Goal: Check status: Check status

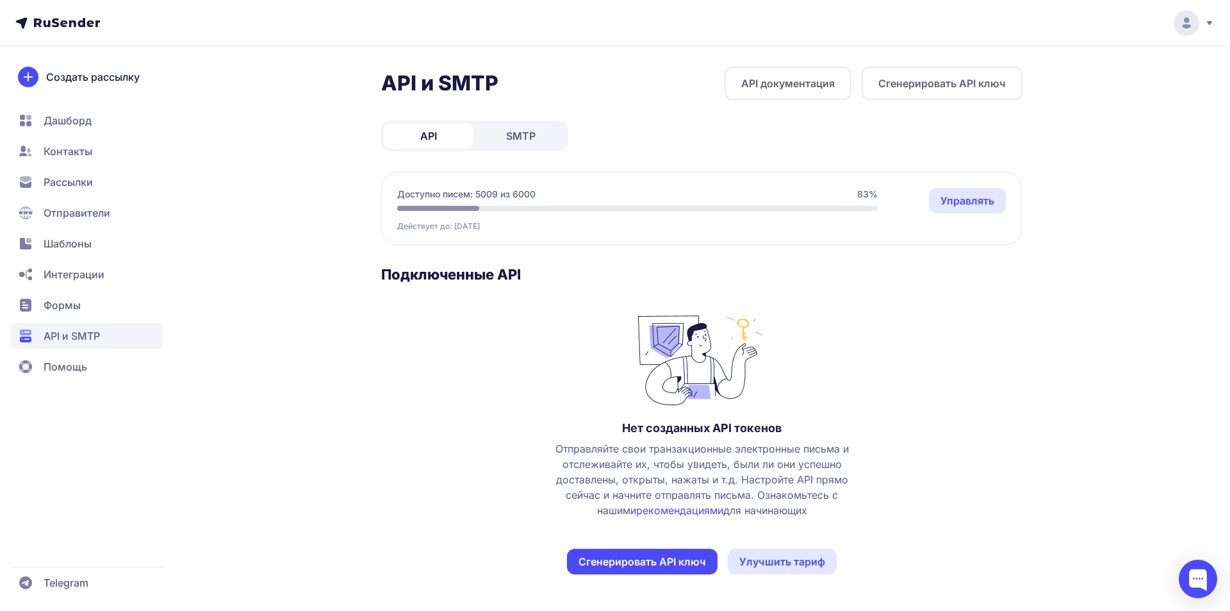
click at [517, 138] on span "SMTP" at bounding box center [520, 135] width 29 height 15
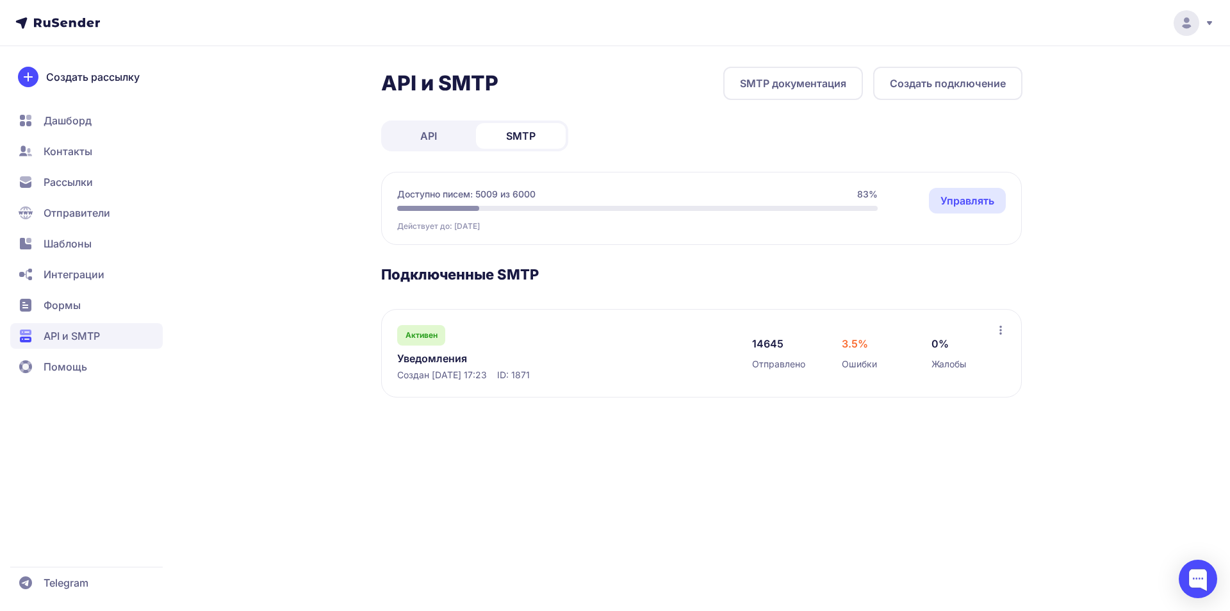
click at [453, 359] on link "Уведомления" at bounding box center [528, 358] width 263 height 15
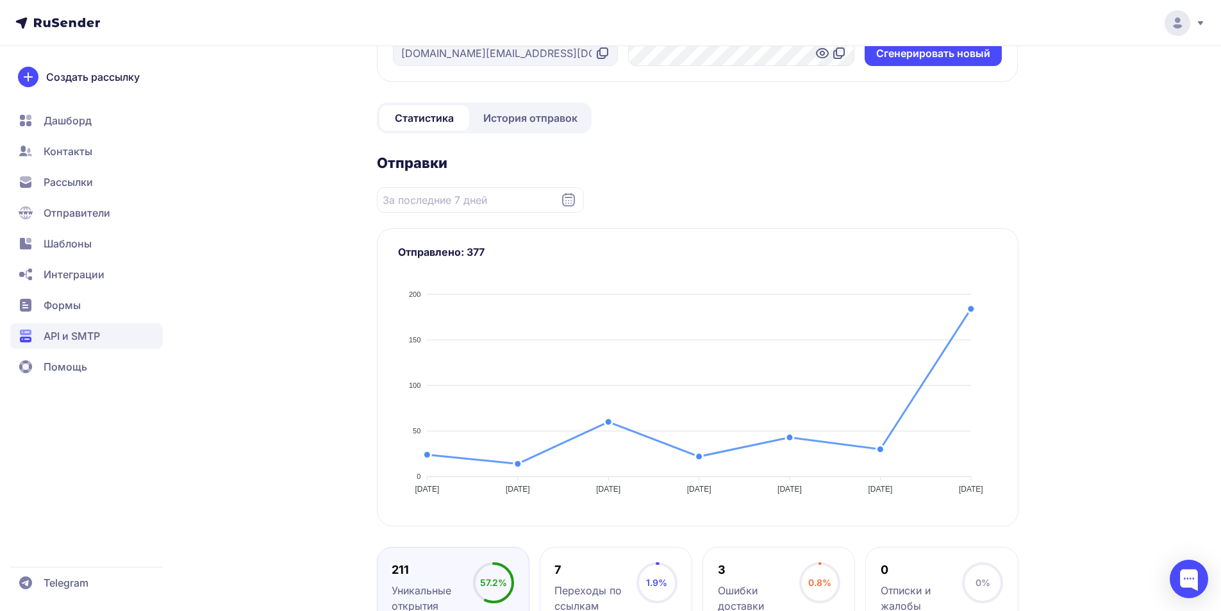
scroll to position [139, 0]
click at [544, 126] on span "История отправок" at bounding box center [530, 118] width 94 height 15
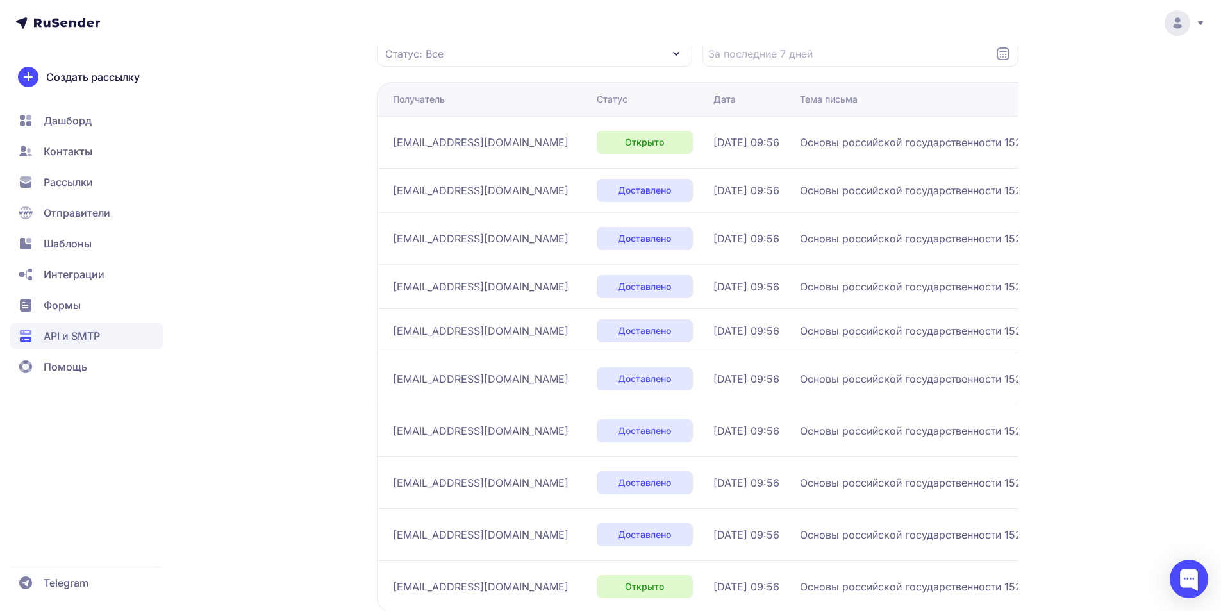
scroll to position [272, 0]
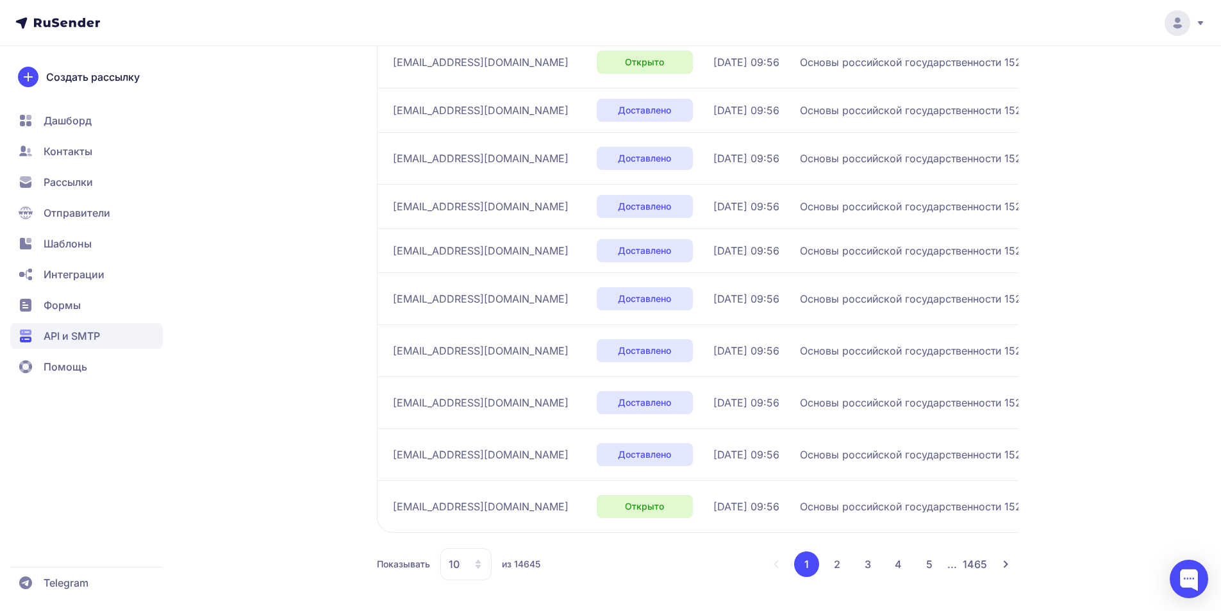
click at [832, 564] on button "2" at bounding box center [837, 564] width 26 height 26
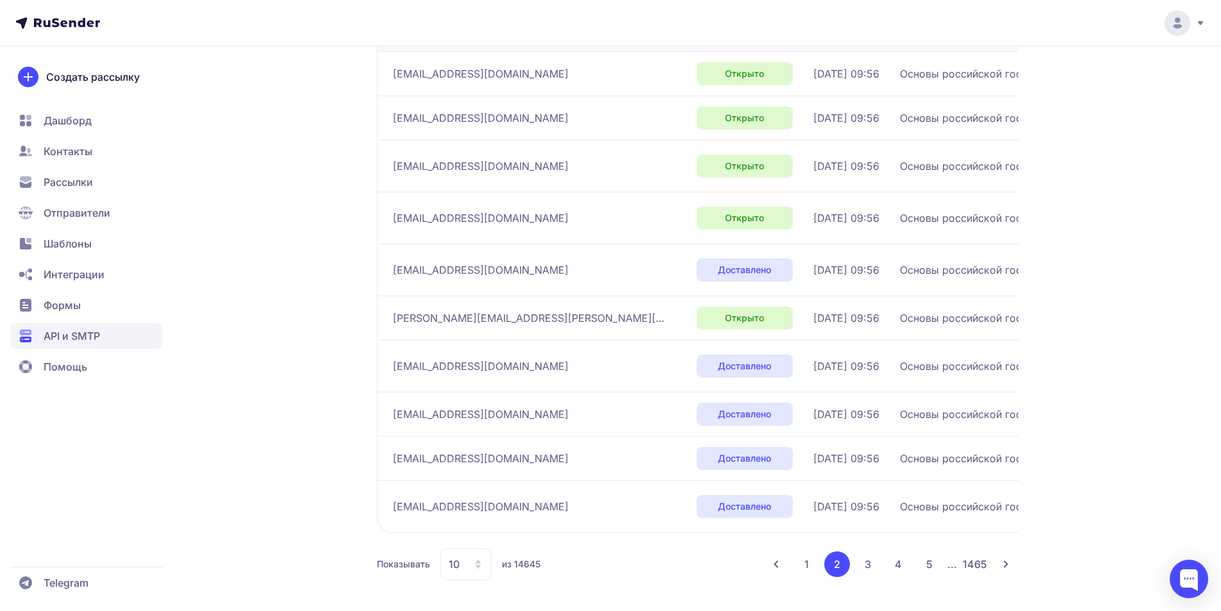
click at [876, 560] on button "3" at bounding box center [868, 564] width 26 height 26
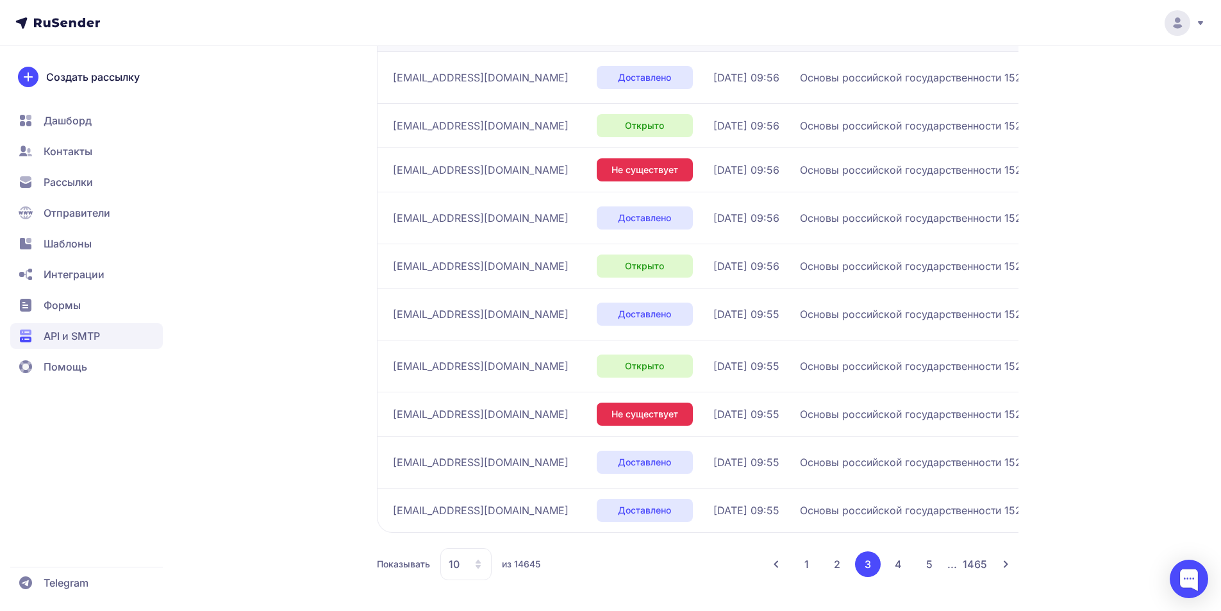
click at [896, 563] on button "4" at bounding box center [899, 564] width 26 height 26
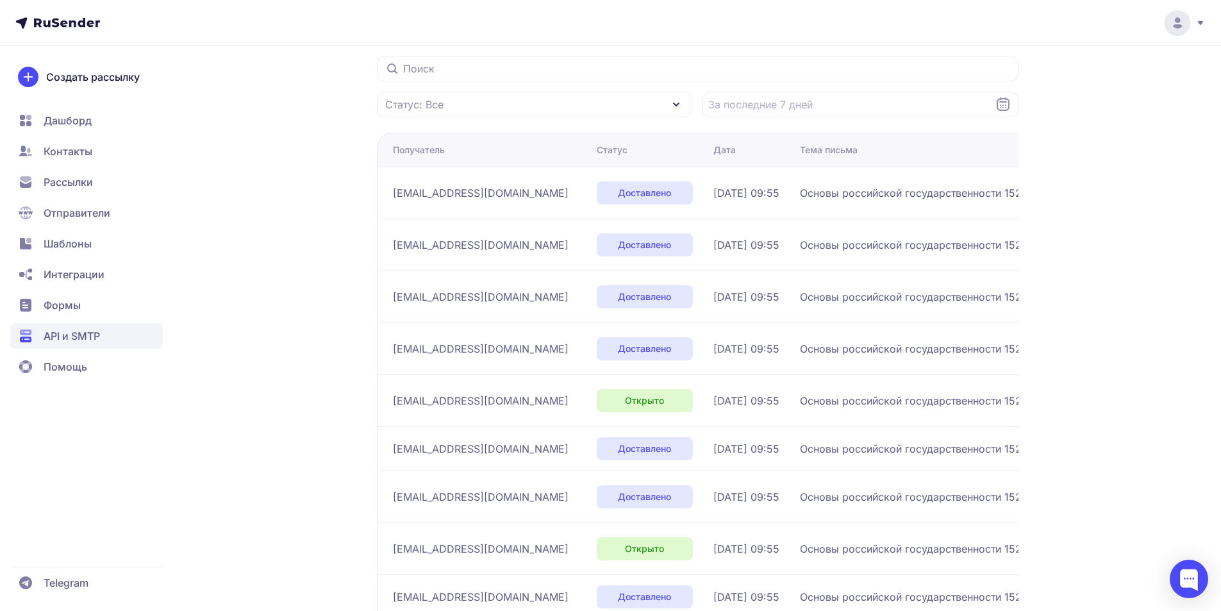
scroll to position [257, 0]
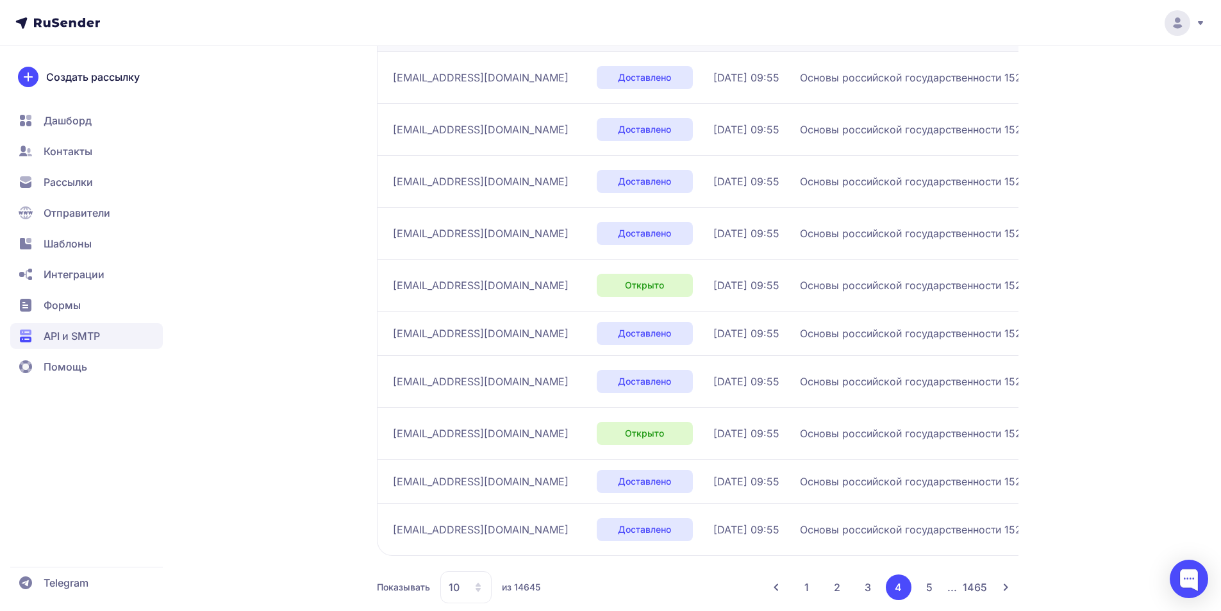
click at [931, 581] on button "5" at bounding box center [929, 587] width 26 height 26
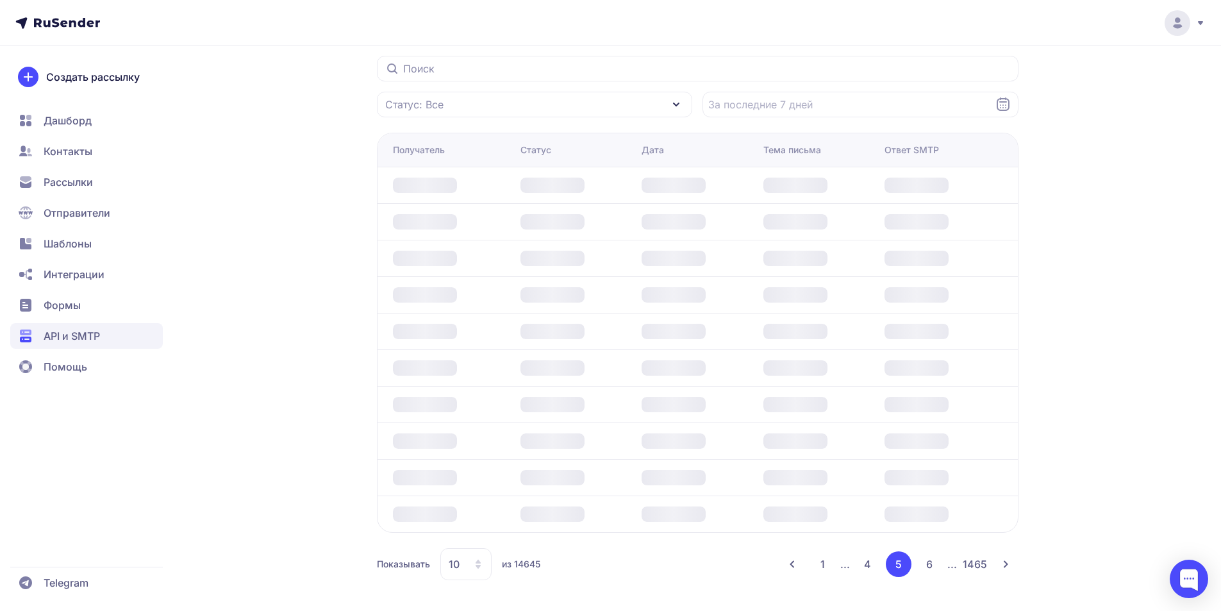
scroll to position [257, 0]
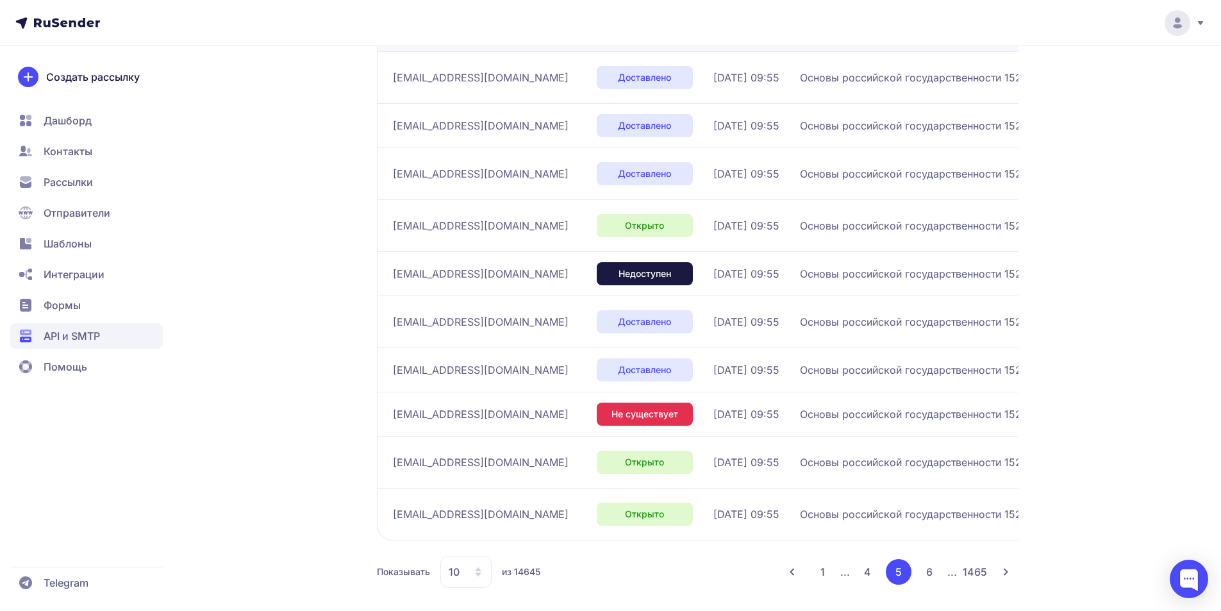
click at [927, 568] on button "6" at bounding box center [929, 572] width 26 height 26
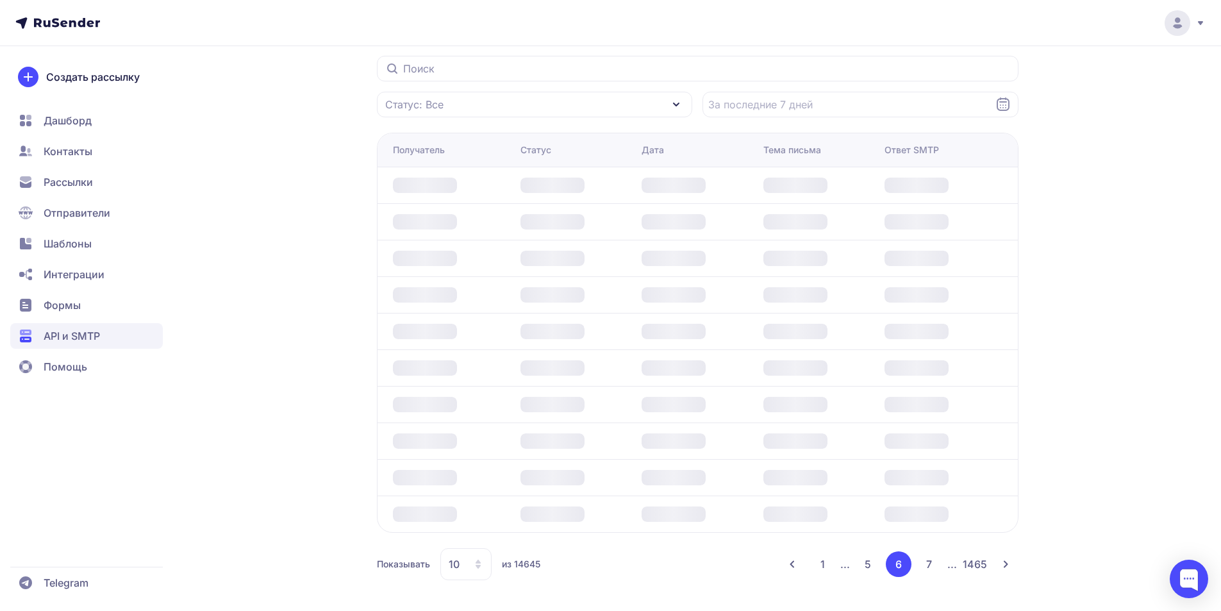
scroll to position [257, 0]
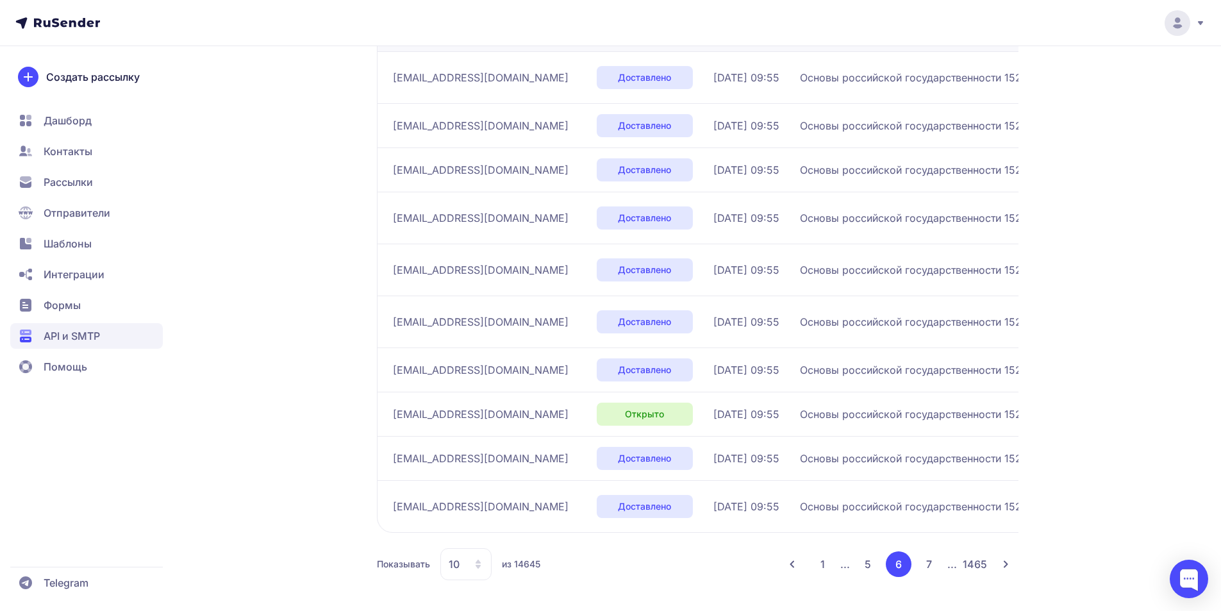
click at [929, 568] on button "7" at bounding box center [929, 564] width 26 height 26
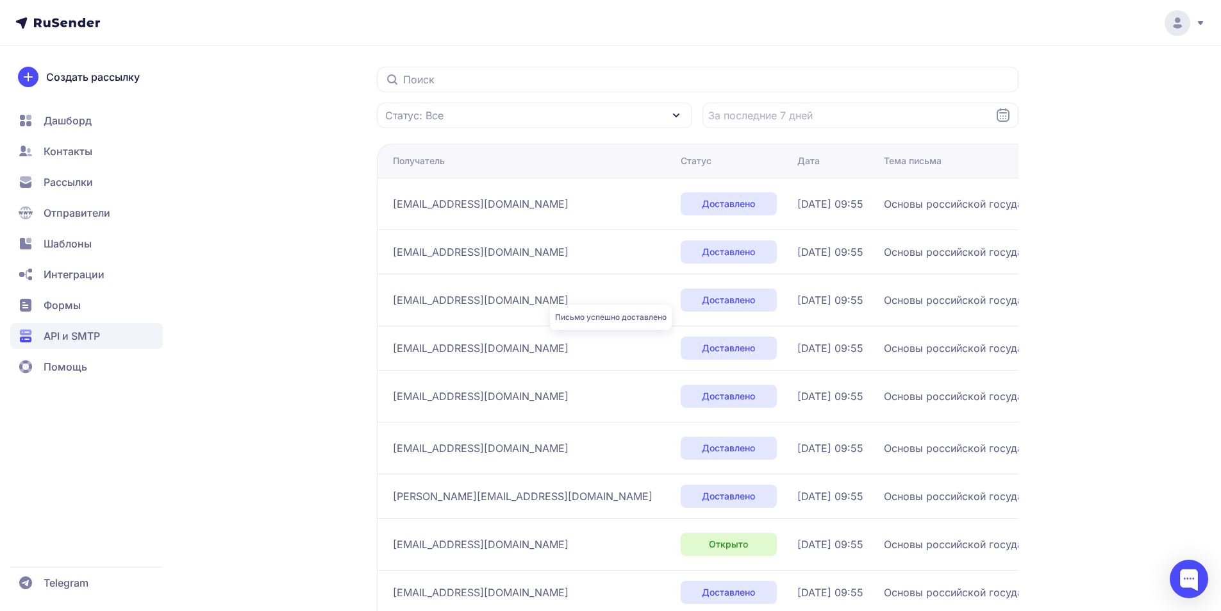
scroll to position [265, 0]
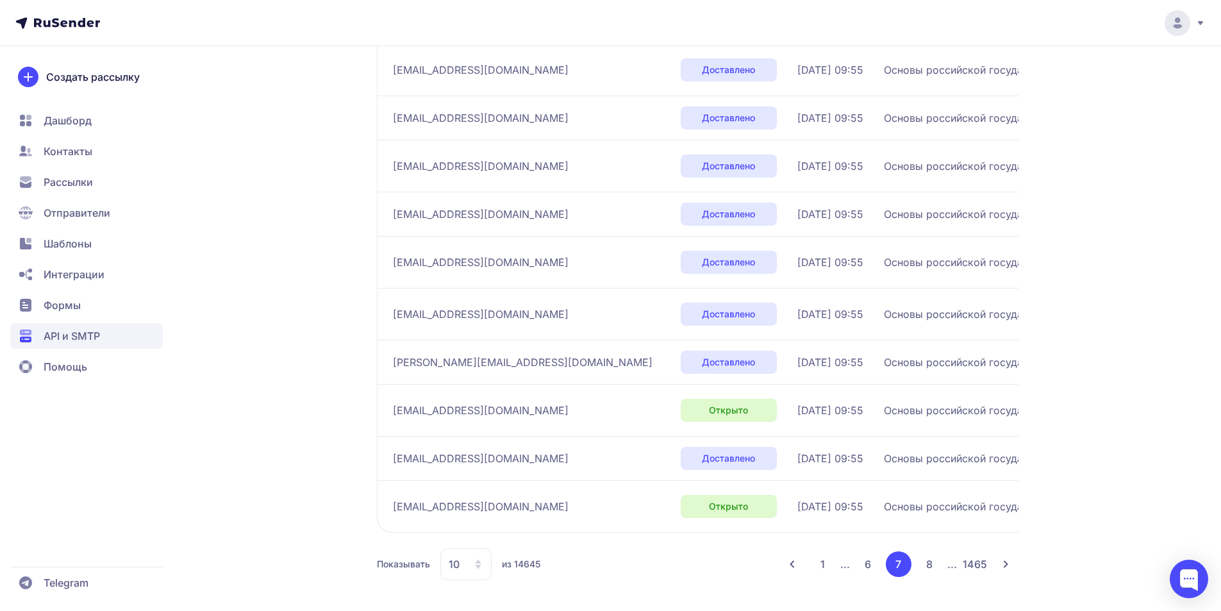
click at [927, 563] on button "8" at bounding box center [929, 564] width 26 height 26
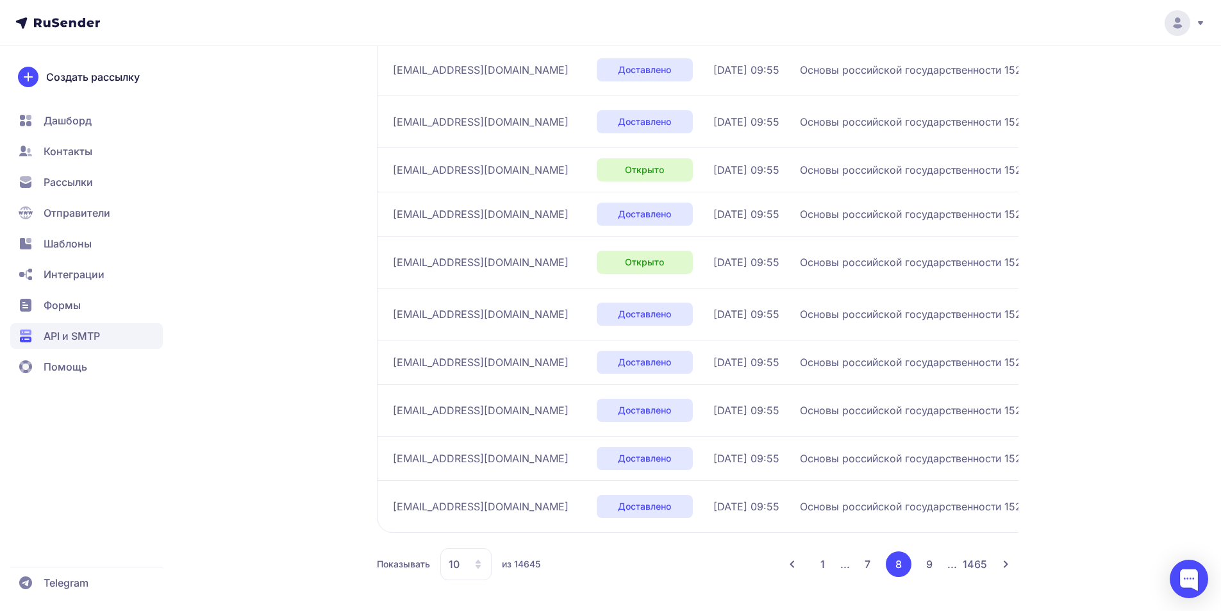
click at [927, 563] on button "9" at bounding box center [929, 564] width 26 height 26
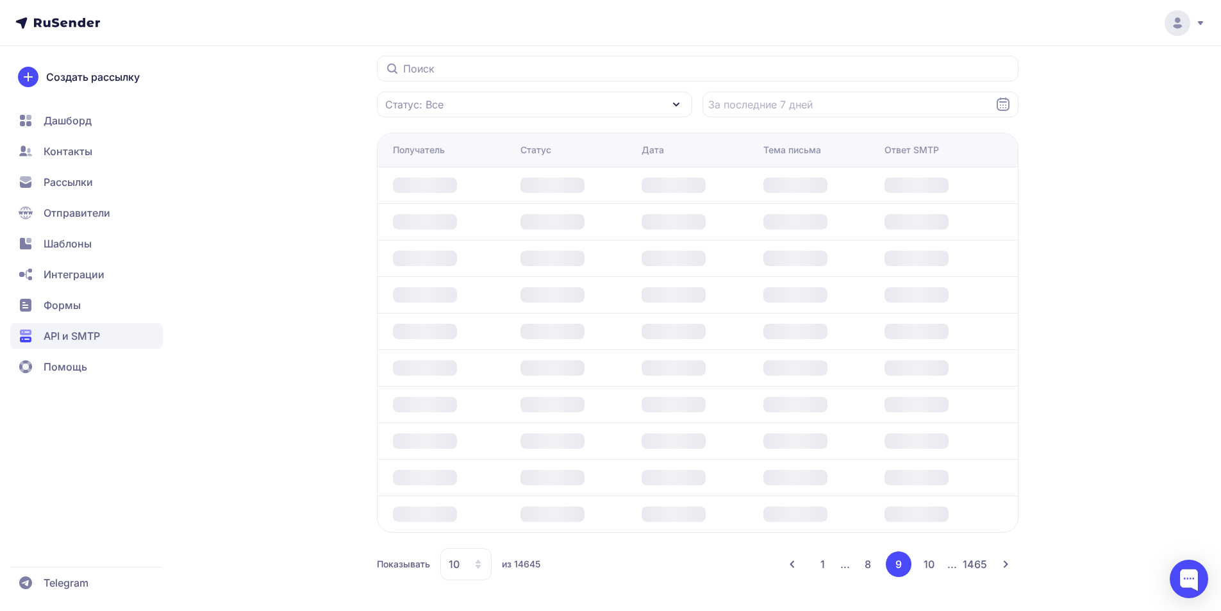
scroll to position [265, 0]
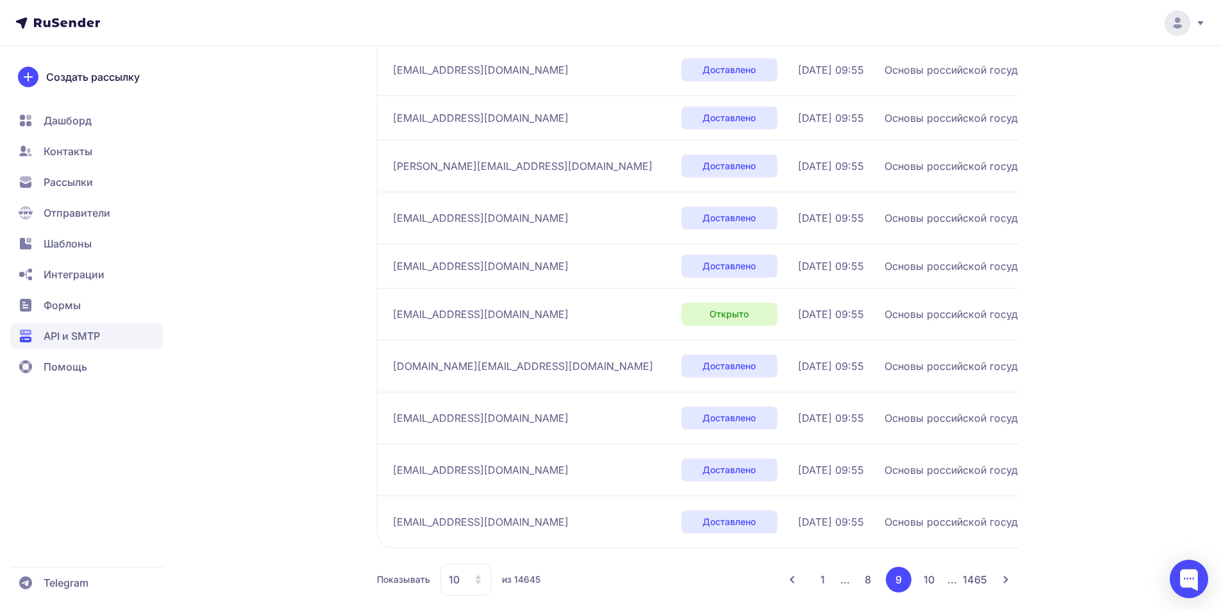
click at [927, 563] on div "Получатель Статус Дата Тема письма Ответ SMTP nfuria957@gmail.com Доставлено 10…" at bounding box center [697, 303] width 641 height 586
click at [928, 582] on button "10" at bounding box center [929, 579] width 26 height 26
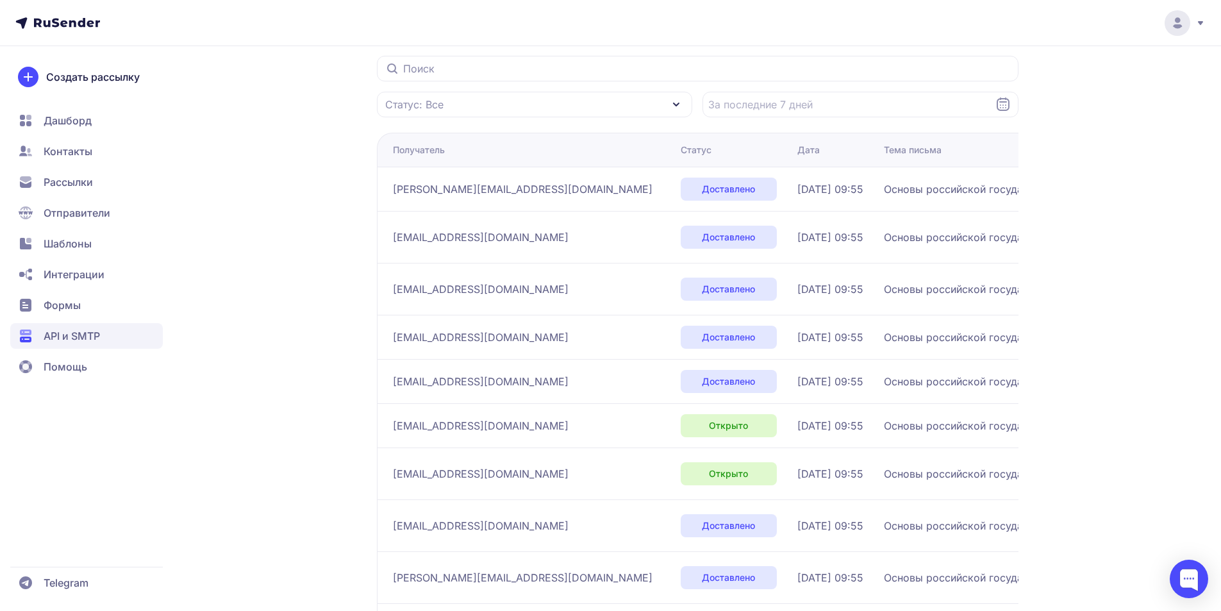
scroll to position [265, 0]
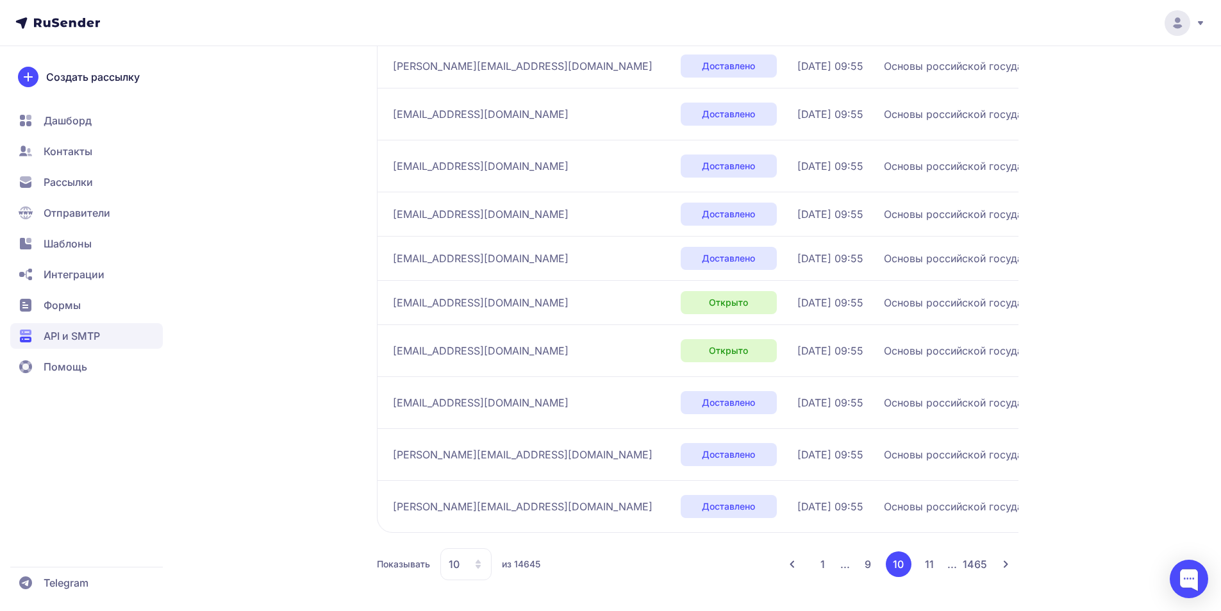
click at [932, 568] on button "11" at bounding box center [929, 564] width 26 height 26
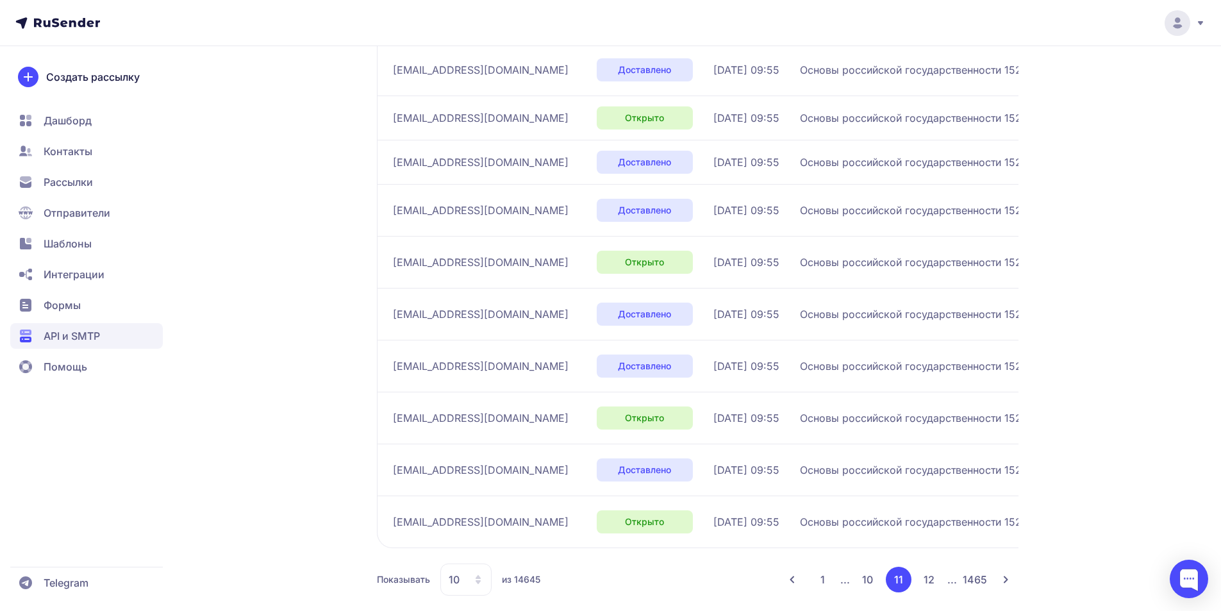
click at [932, 568] on button "12" at bounding box center [929, 579] width 26 height 26
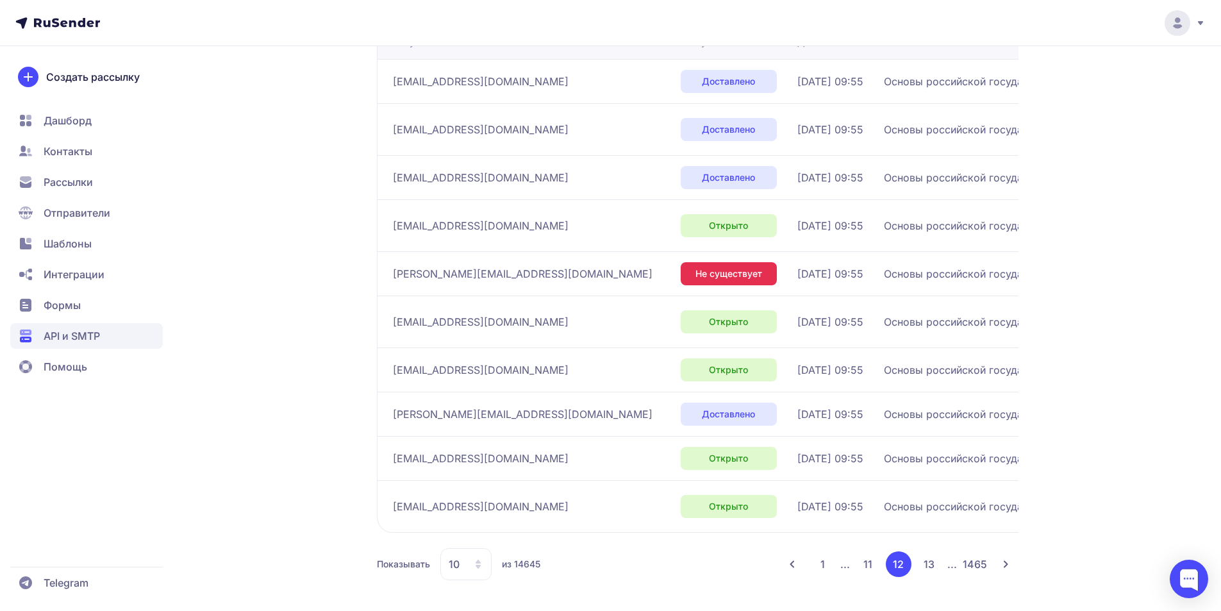
click at [825, 566] on button "1" at bounding box center [822, 564] width 25 height 26
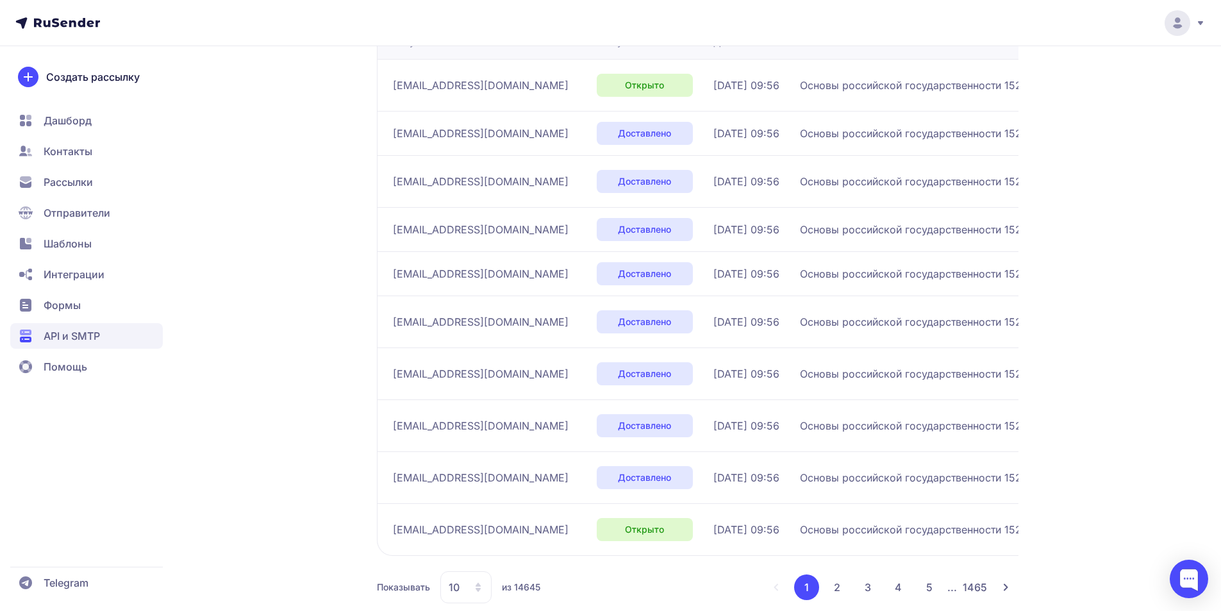
click at [776, 588] on div "1 2 3 4 5 ... 1465" at bounding box center [890, 587] width 255 height 26
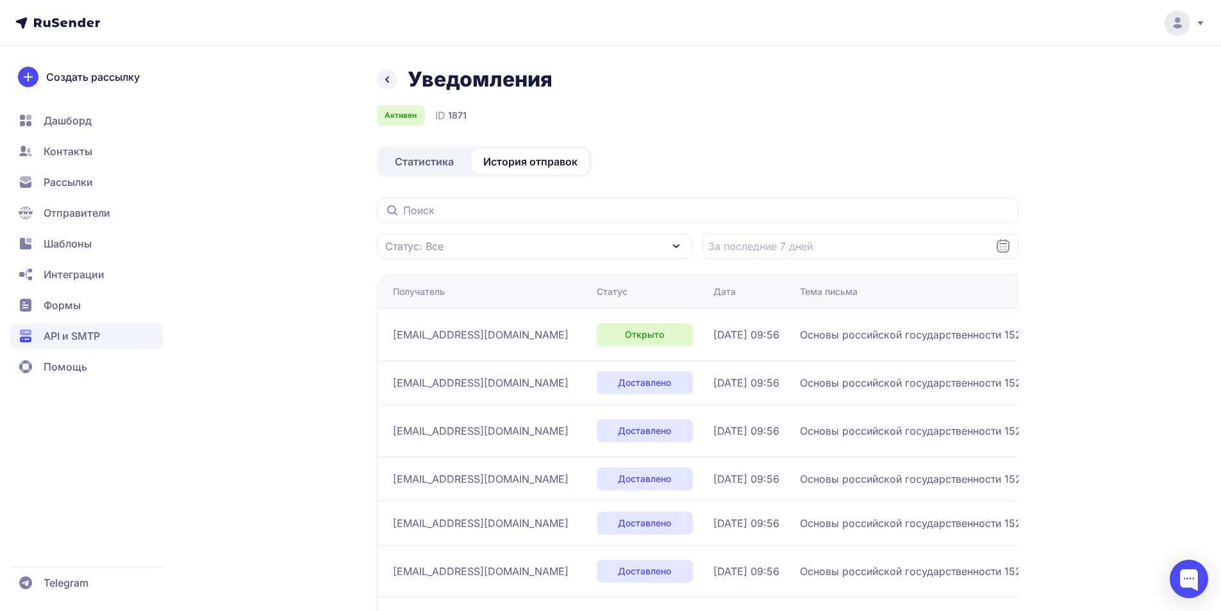
click at [430, 167] on span "Статистика" at bounding box center [424, 161] width 59 height 15
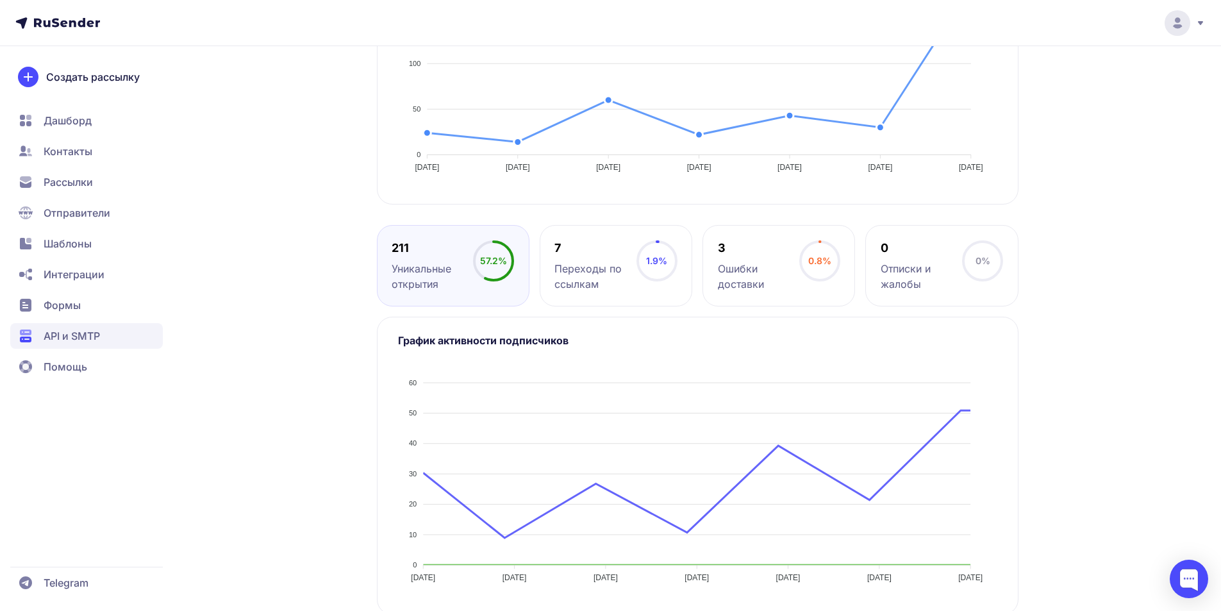
scroll to position [481, 0]
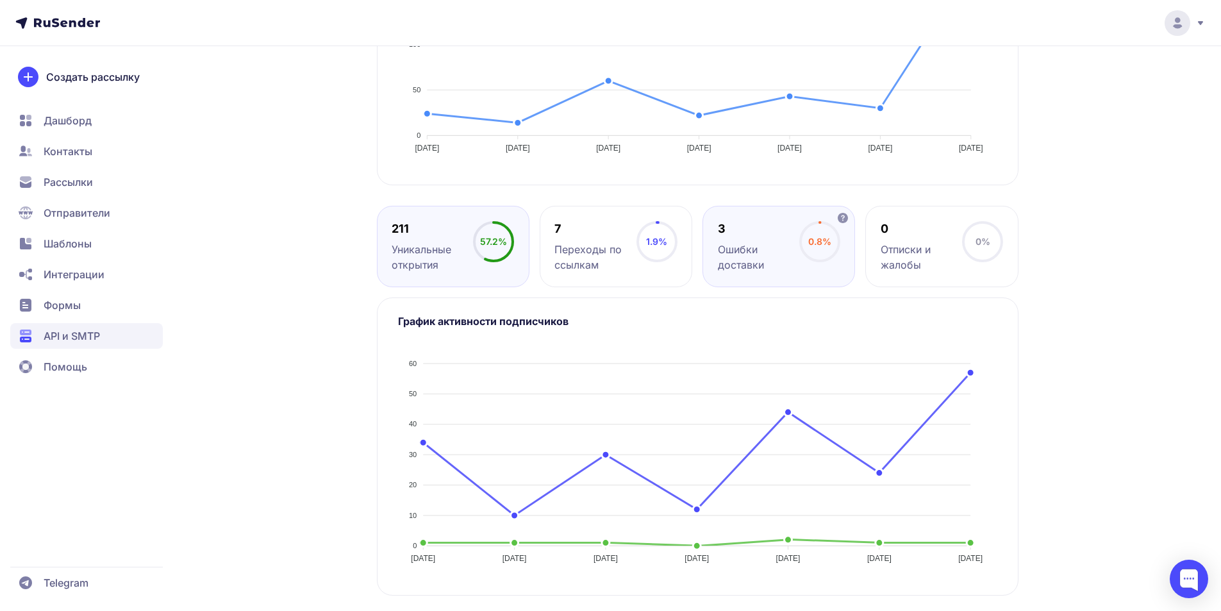
click at [741, 242] on div "Ошибки доставки" at bounding box center [758, 257] width 81 height 31
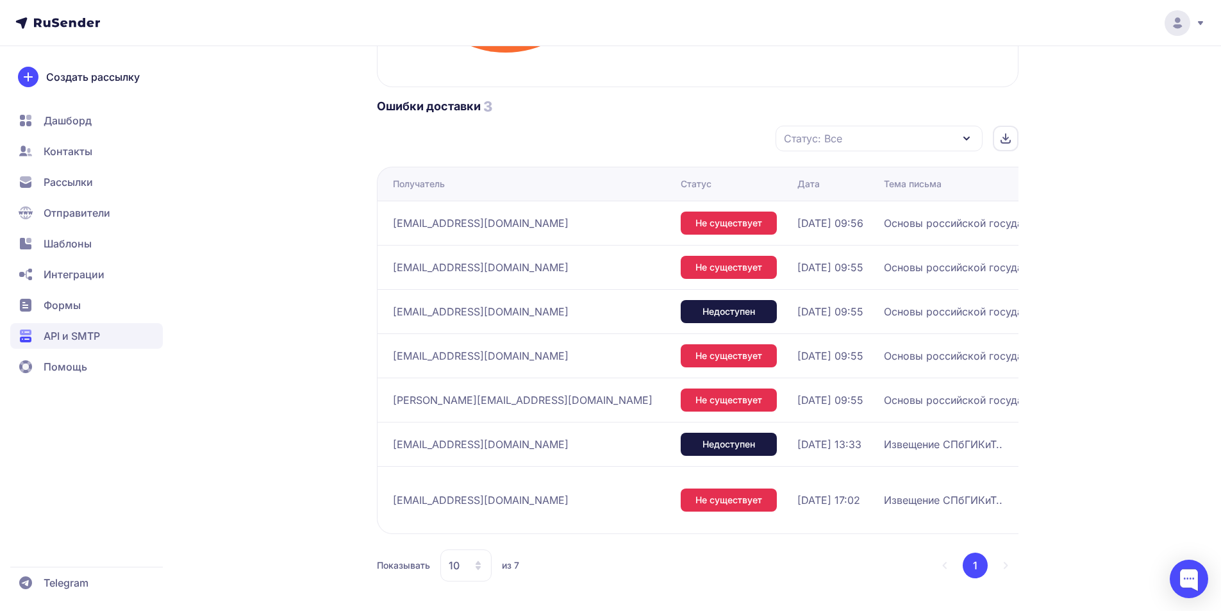
scroll to position [952, 0]
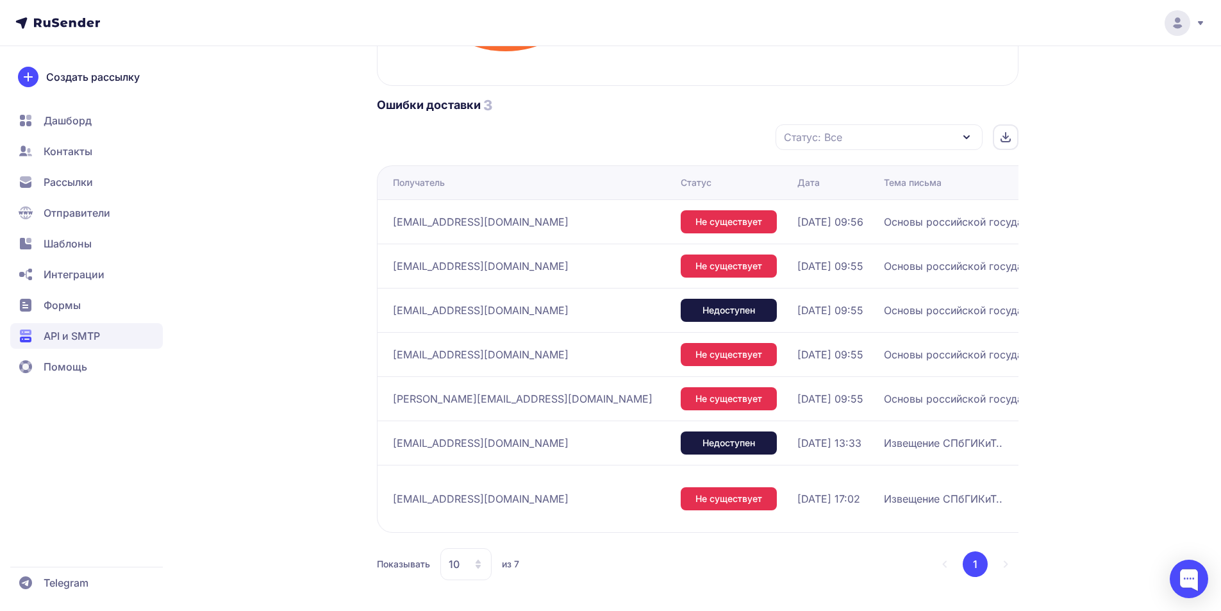
drag, startPoint x: 393, startPoint y: 221, endPoint x: 581, endPoint y: 222, distance: 187.1
click at [581, 222] on div "[EMAIL_ADDRESS][DOMAIN_NAME]" at bounding box center [531, 221] width 277 height 21
copy span "[EMAIL_ADDRESS][DOMAIN_NAME]"
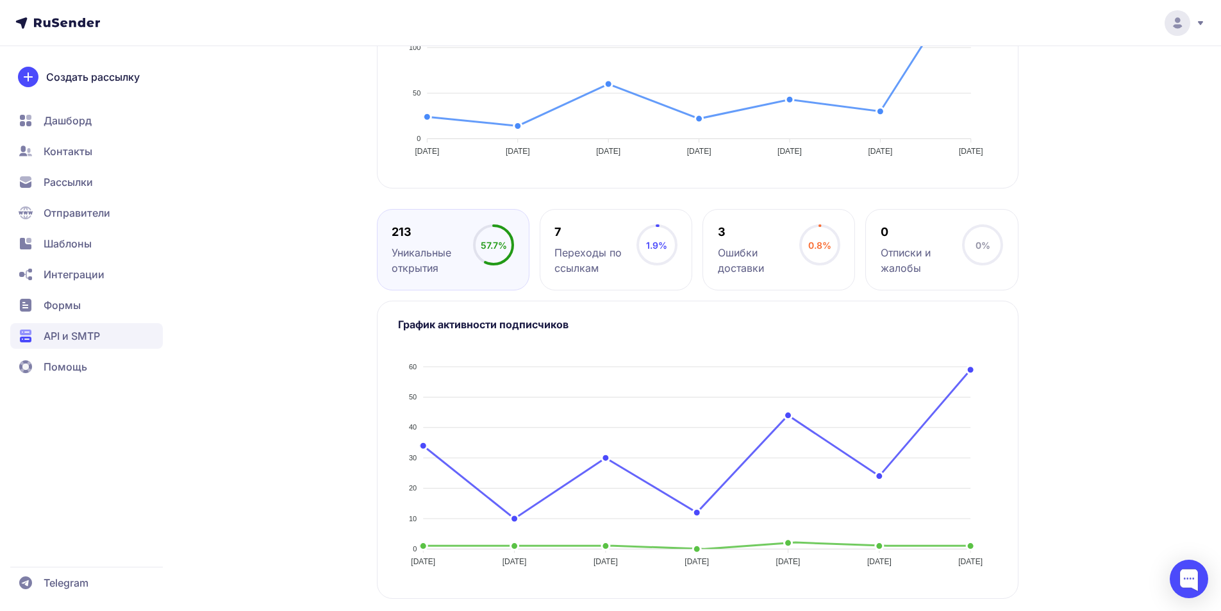
scroll to position [481, 0]
click at [740, 228] on div "3" at bounding box center [758, 228] width 81 height 15
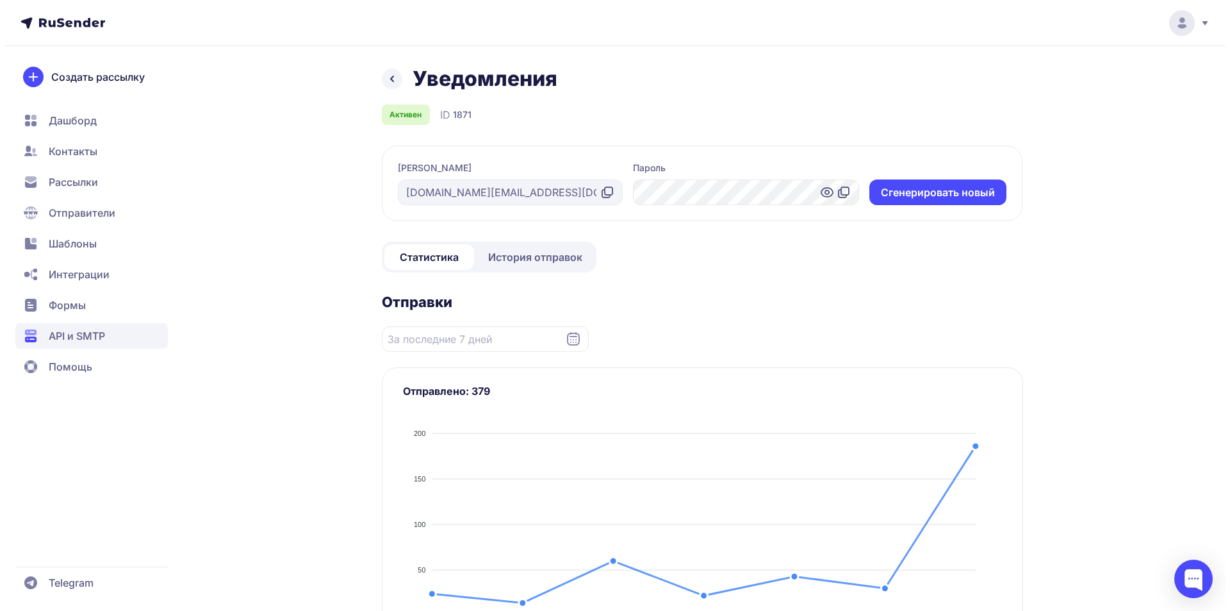
scroll to position [0, 0]
click at [528, 266] on link "История отправок" at bounding box center [530, 258] width 117 height 26
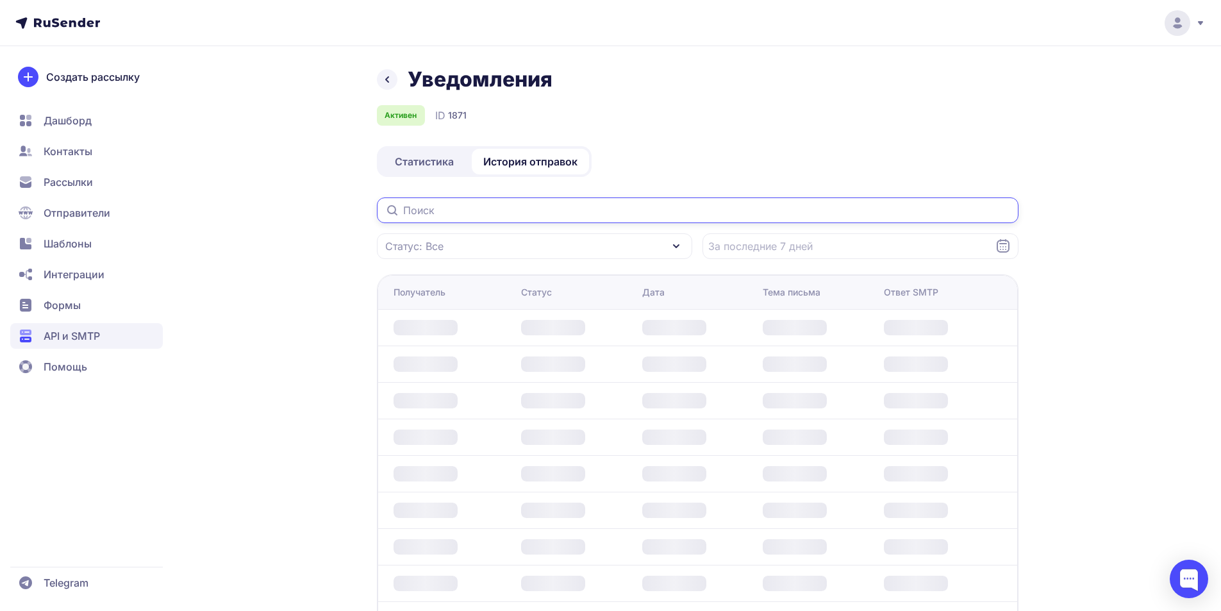
click at [497, 217] on input "text" at bounding box center [697, 210] width 641 height 26
paste input "[EMAIL_ADDRESS][DOMAIN_NAME]"
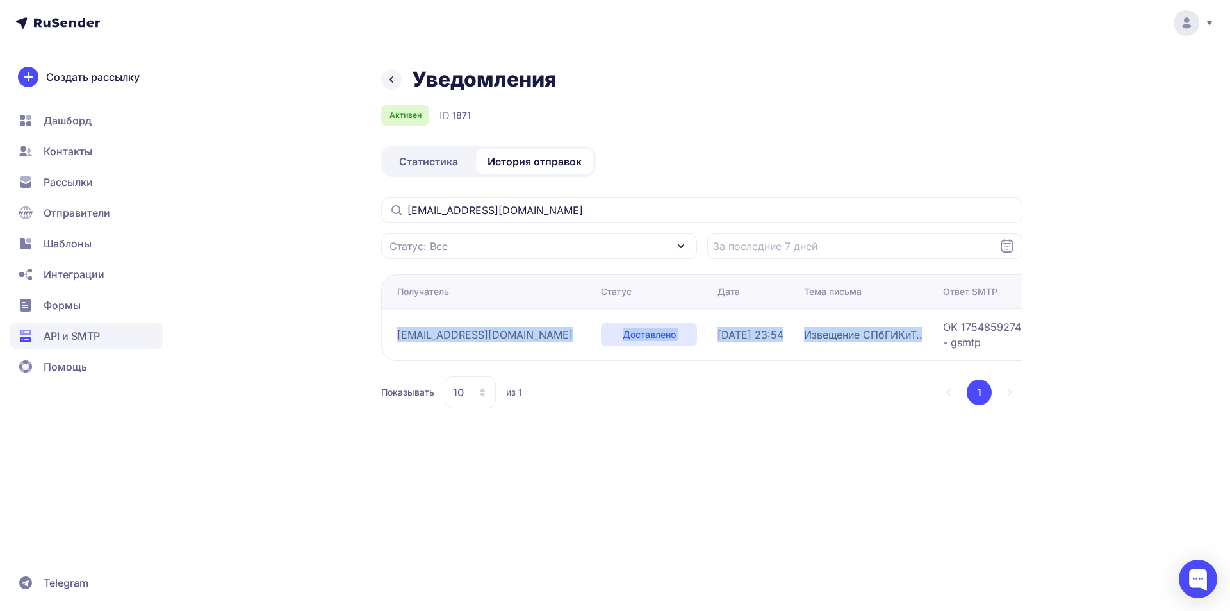
drag, startPoint x: 393, startPoint y: 336, endPoint x: 919, endPoint y: 333, distance: 526.1
click at [919, 333] on tr "[EMAIL_ADDRESS][DOMAIN_NAME] Доставлено [DATE] 23:54 Извещение СПбГИКиТ.. OK 17…" at bounding box center [830, 334] width 898 height 52
copy tr "[EMAIL_ADDRESS][DOMAIN_NAME] Доставлено [DATE] 23:54 Извещение СПбГИКиТ.."
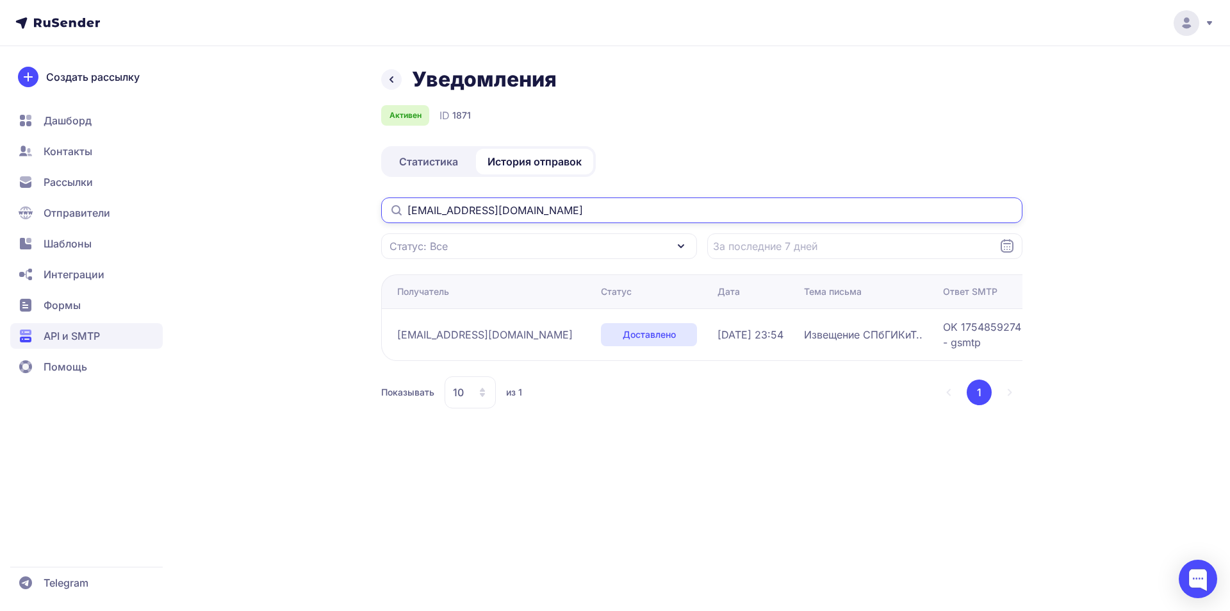
drag, startPoint x: 574, startPoint y: 211, endPoint x: 297, endPoint y: 211, distance: 276.8
click at [297, 211] on div "Уведомления Активен ID 1871 Статистика История отправок [EMAIL_ADDRESS][DOMAIN_…" at bounding box center [615, 253] width 923 height 372
paste input "[EMAIL_ADDRESS][DOMAIN_NAME]"
type input "[EMAIL_ADDRESS][DOMAIN_NAME]"
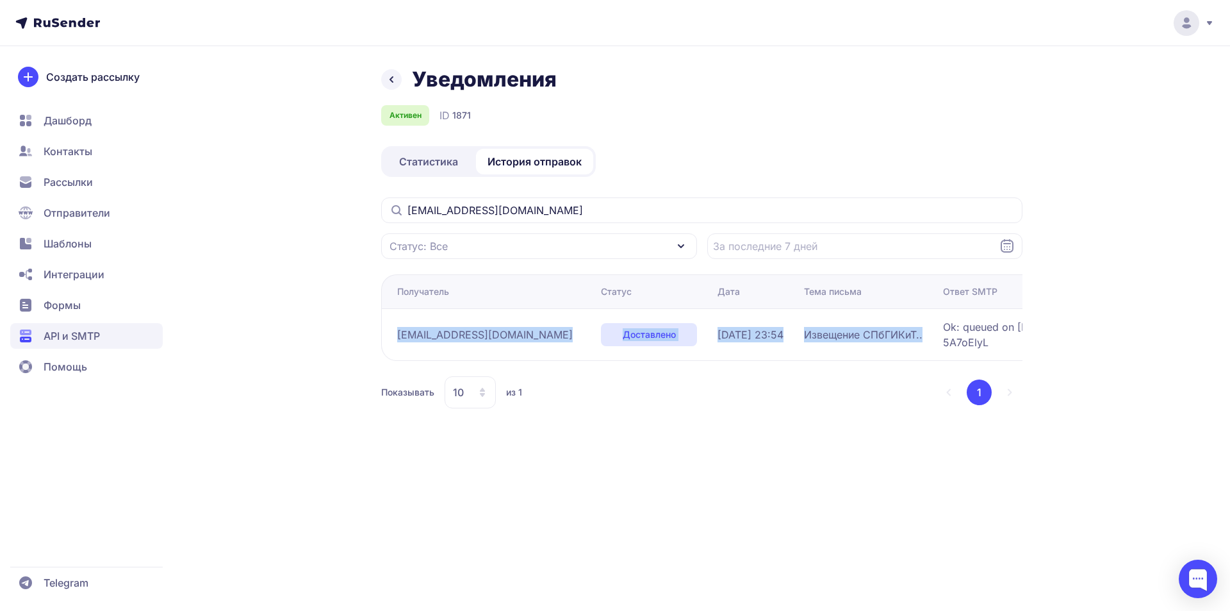
drag, startPoint x: 397, startPoint y: 337, endPoint x: 892, endPoint y: 336, distance: 495.3
click at [892, 336] on tr "[EMAIL_ADDRESS][DOMAIN_NAME] Доставлено [DATE] 23:54 Извещение СПбГИКиТ.. Ok: q…" at bounding box center [830, 334] width 898 height 52
copy tr "[EMAIL_ADDRESS][DOMAIN_NAME] Доставлено [DATE] 23:54 Извещение СПбГИКиТ.."
